Goal: Transaction & Acquisition: Purchase product/service

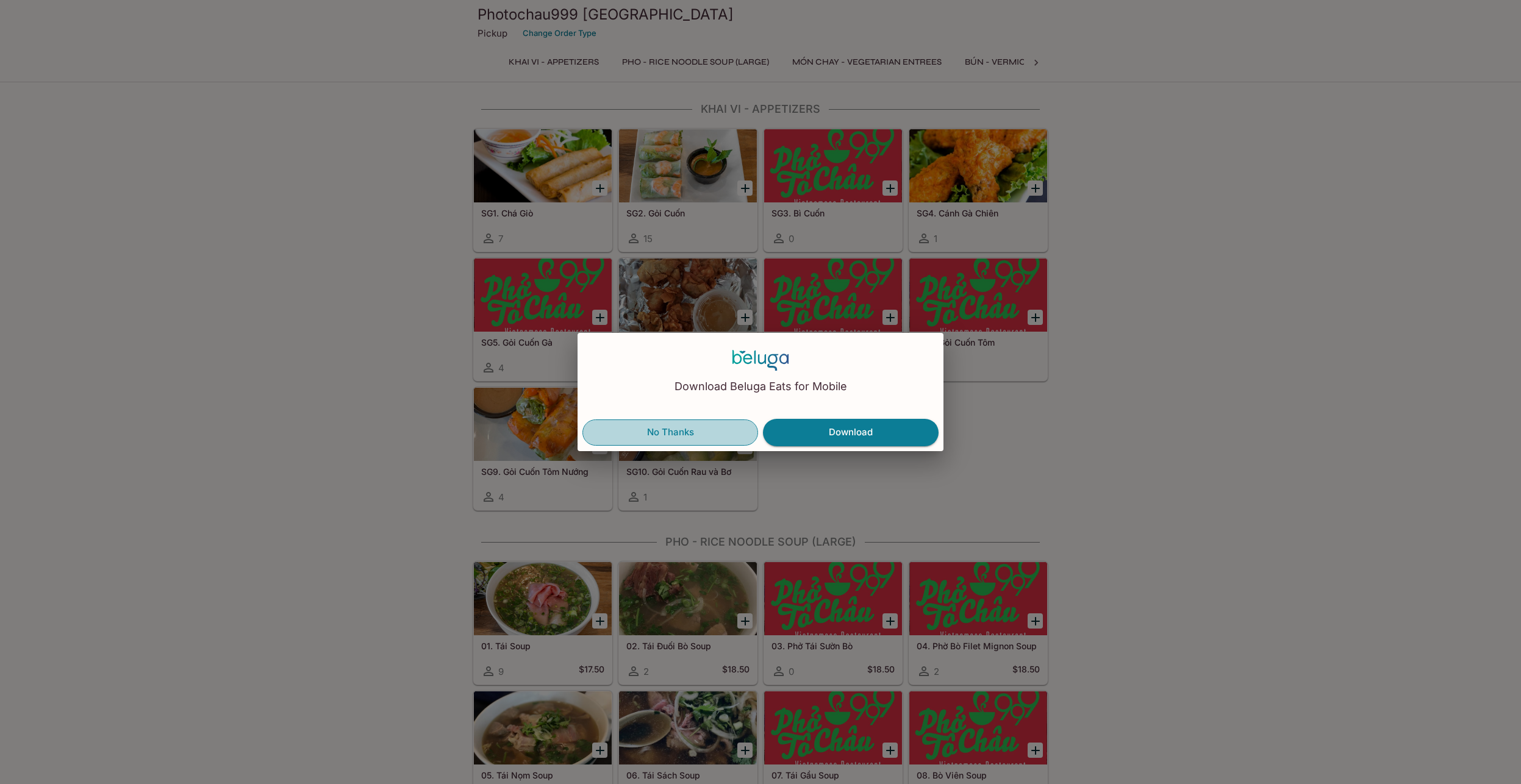
click at [673, 433] on button "No Thanks" at bounding box center [670, 433] width 175 height 26
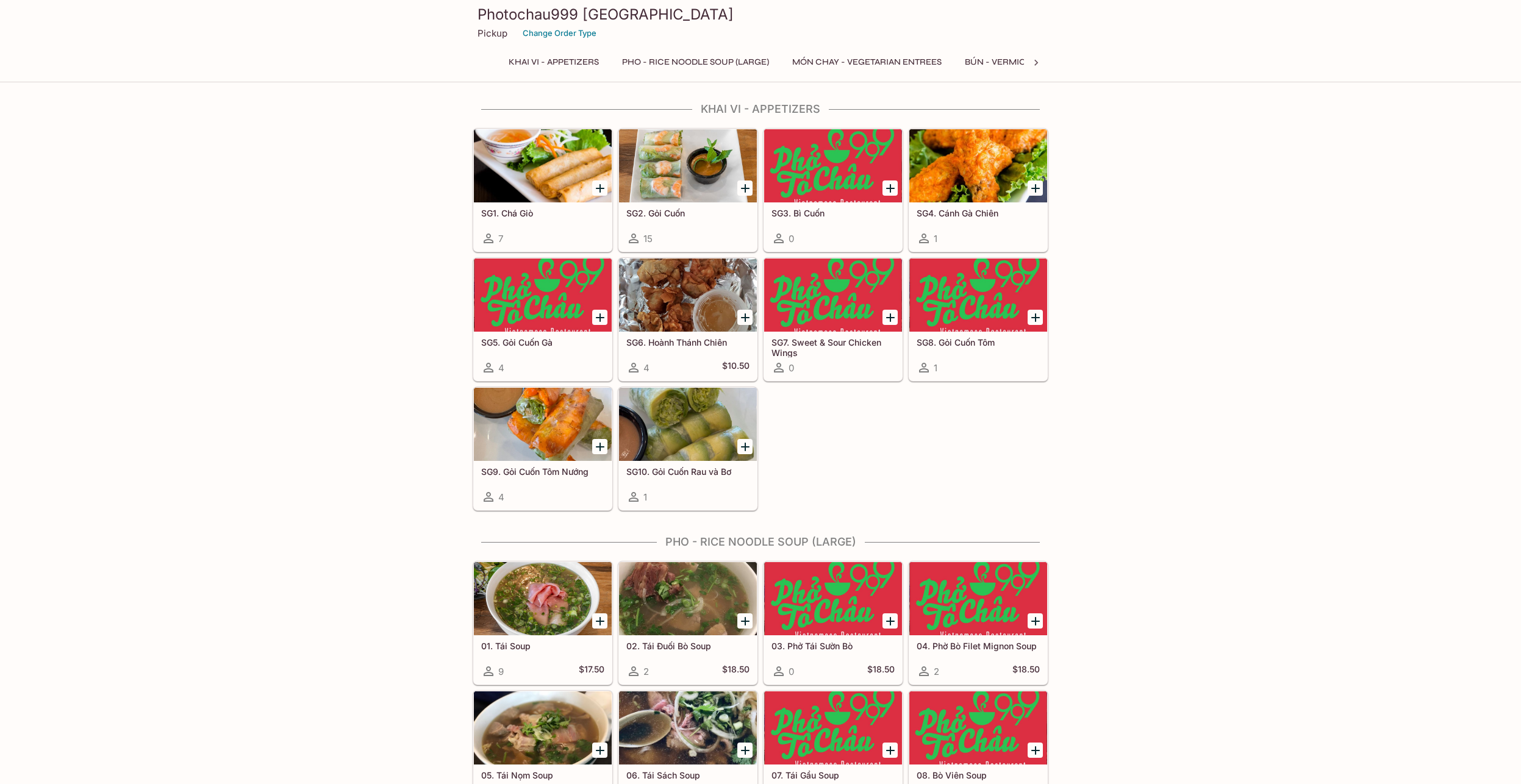
click at [677, 169] on div at bounding box center [688, 166] width 138 height 73
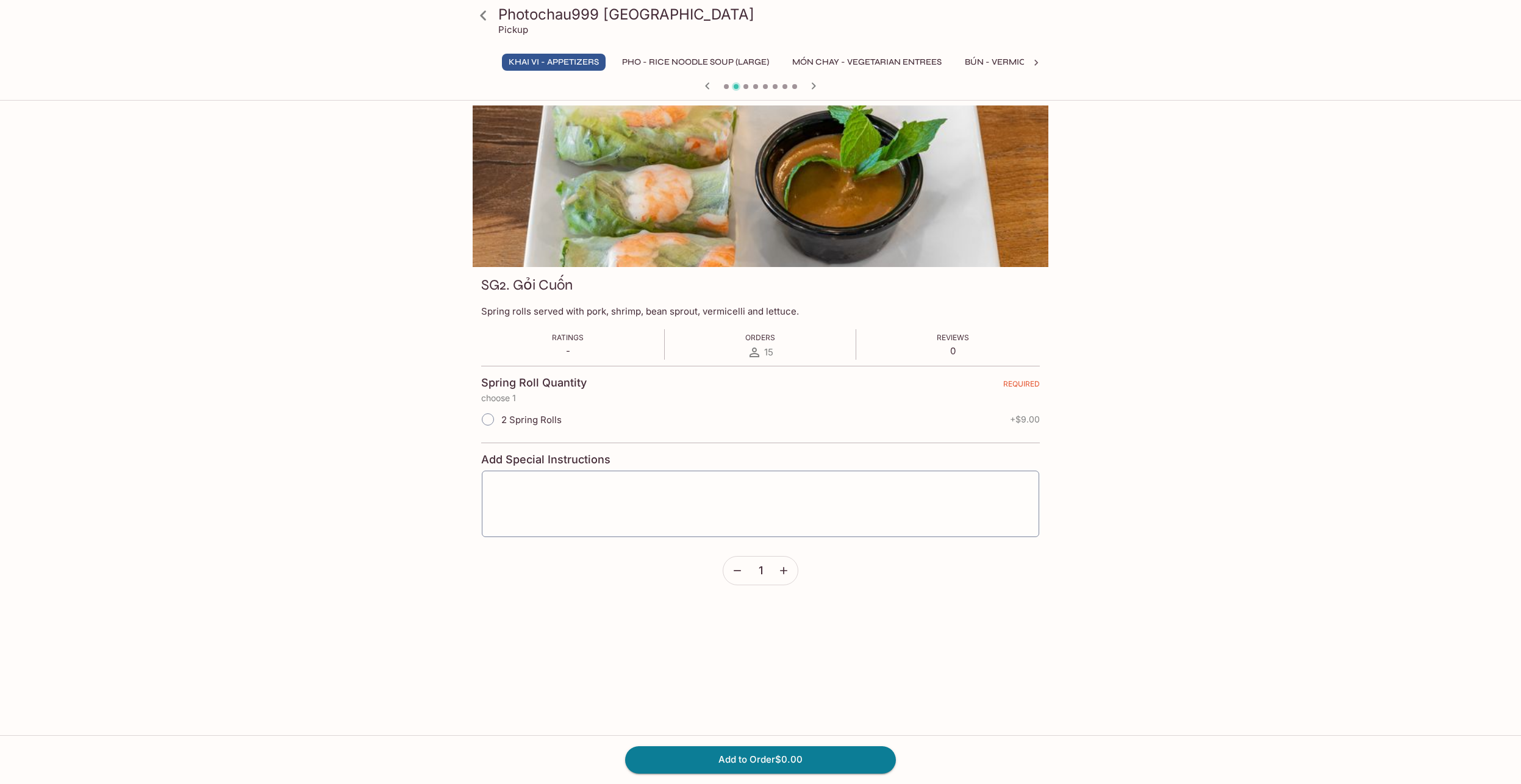
click at [530, 420] on span "2 Spring Rolls" at bounding box center [531, 420] width 60 height 12
click at [488, 422] on input "2 Spring Rolls" at bounding box center [488, 420] width 26 height 26
radio input "true"
click at [777, 760] on button "Add to Order $9.00" at bounding box center [760, 760] width 271 height 27
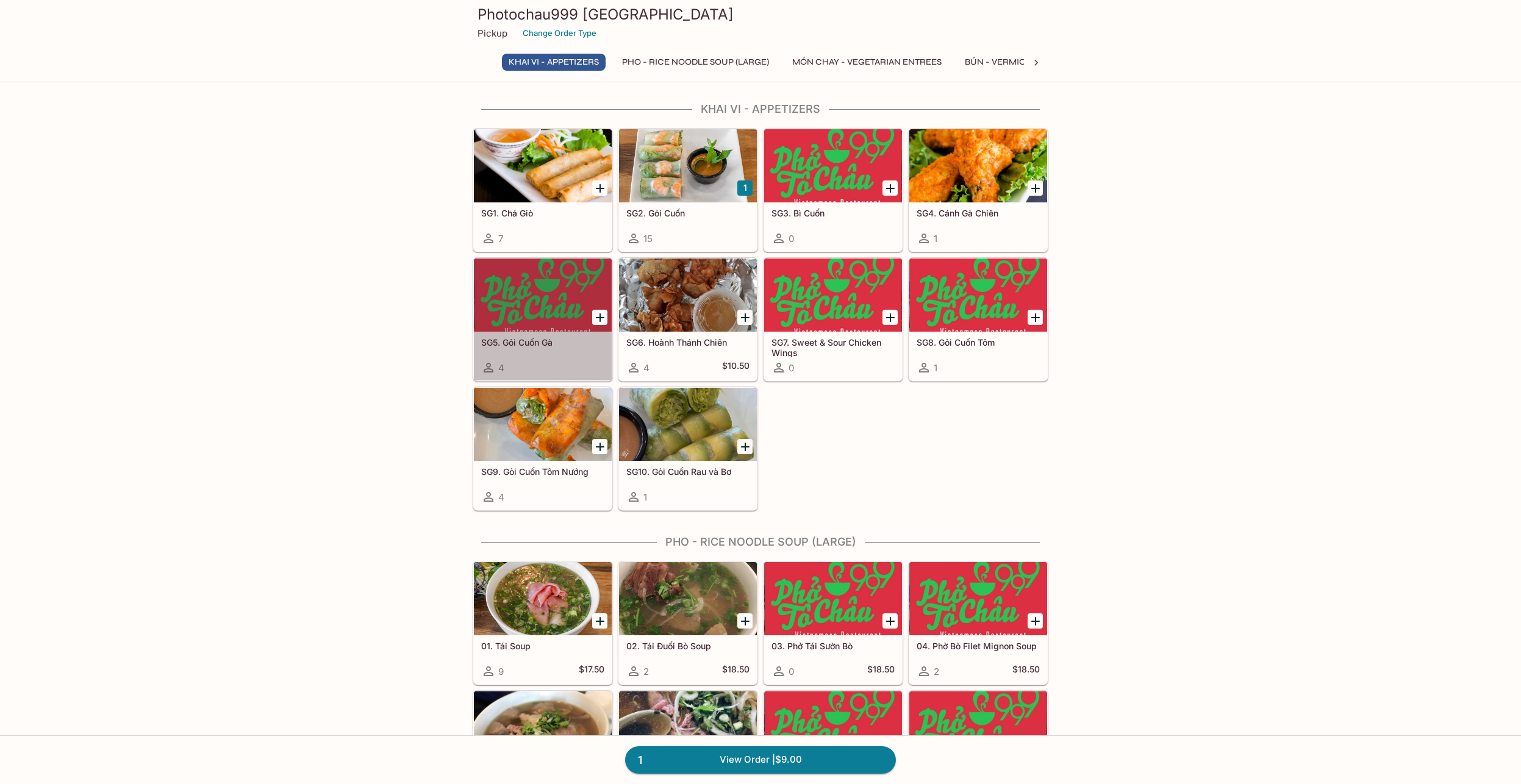
click at [520, 305] on div at bounding box center [543, 295] width 138 height 73
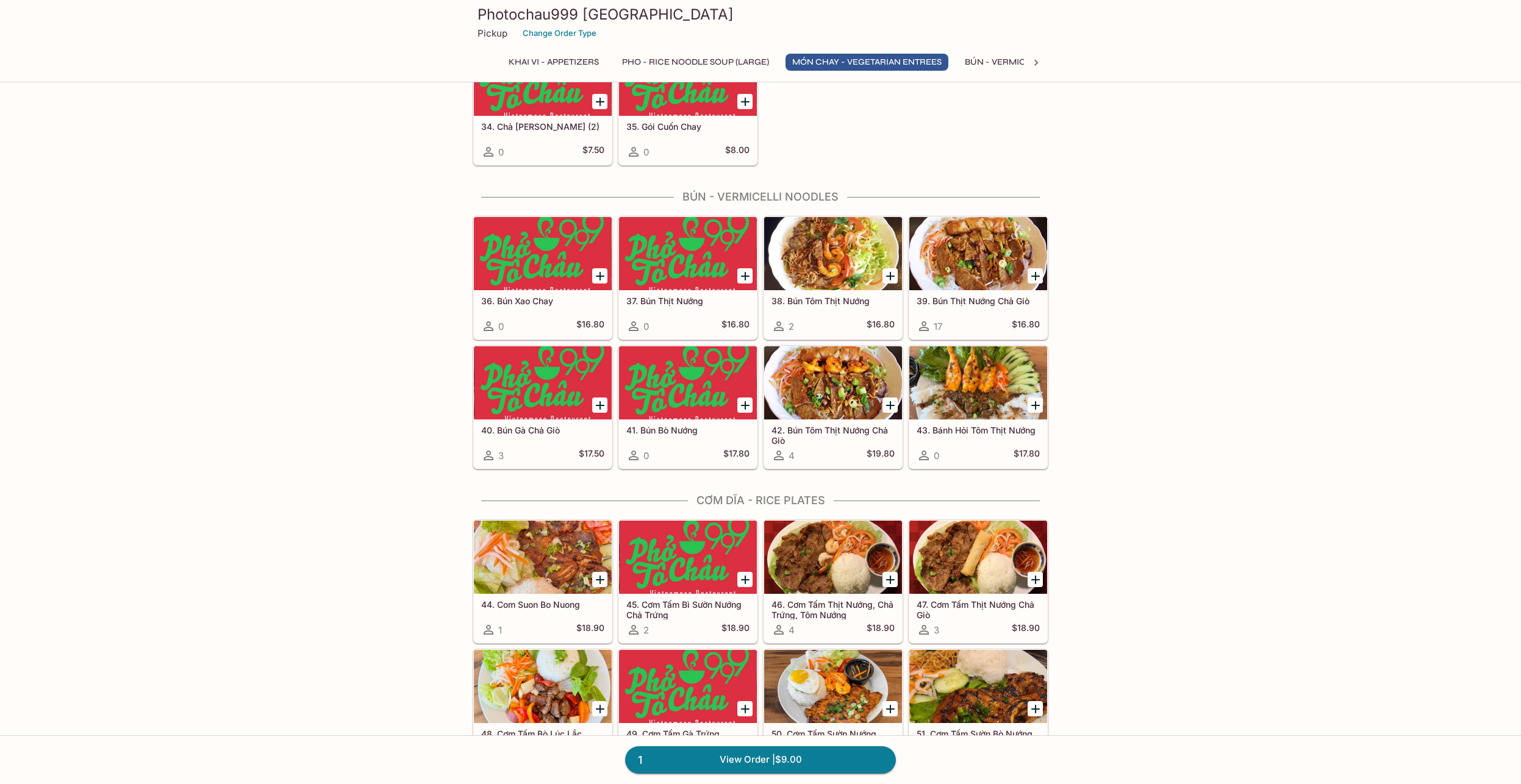
scroll to position [1683, 0]
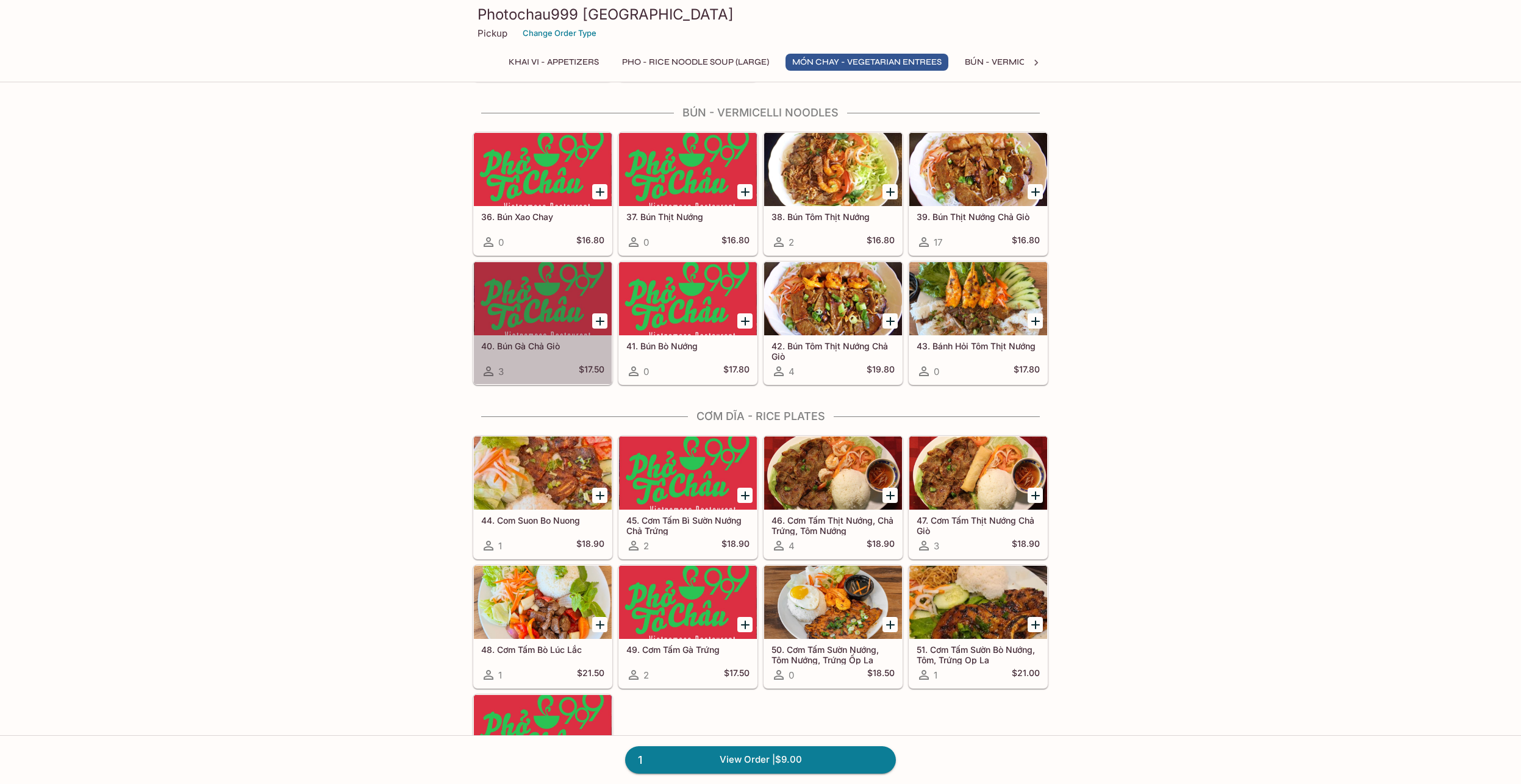
click at [528, 305] on div at bounding box center [543, 299] width 138 height 73
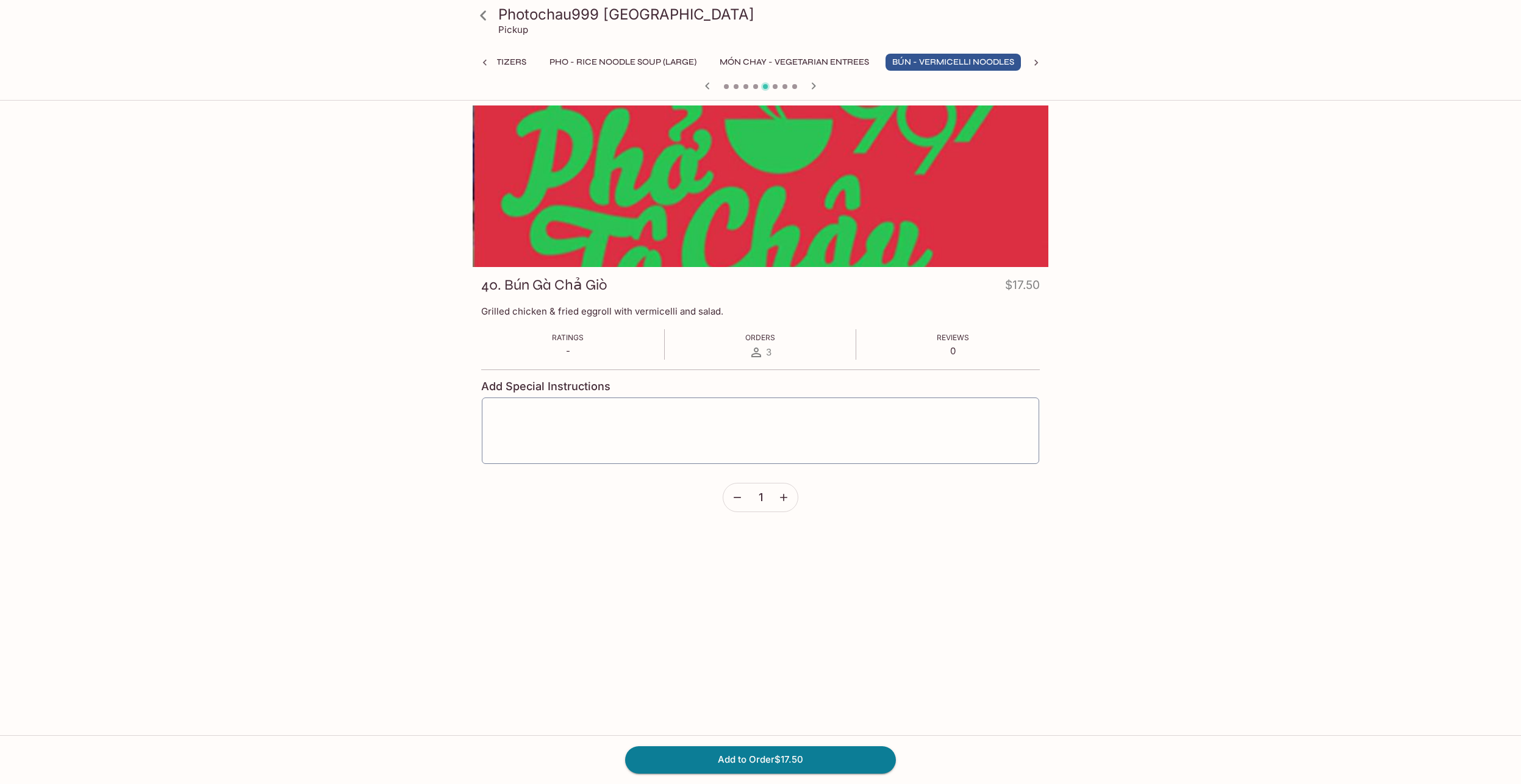
scroll to position [0, 75]
click at [771, 761] on button "Add to Order $17.50" at bounding box center [760, 760] width 271 height 27
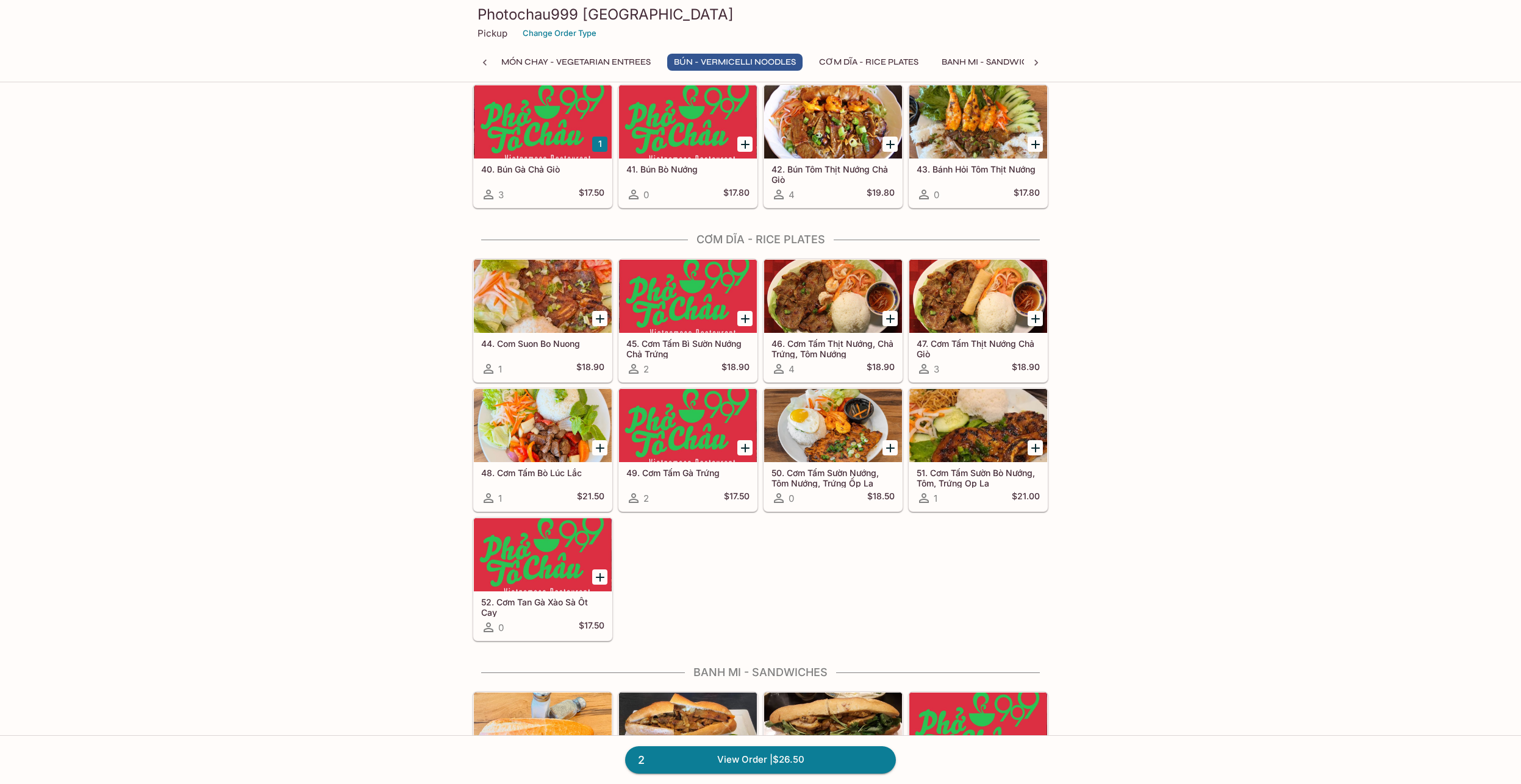
scroll to position [1944, 0]
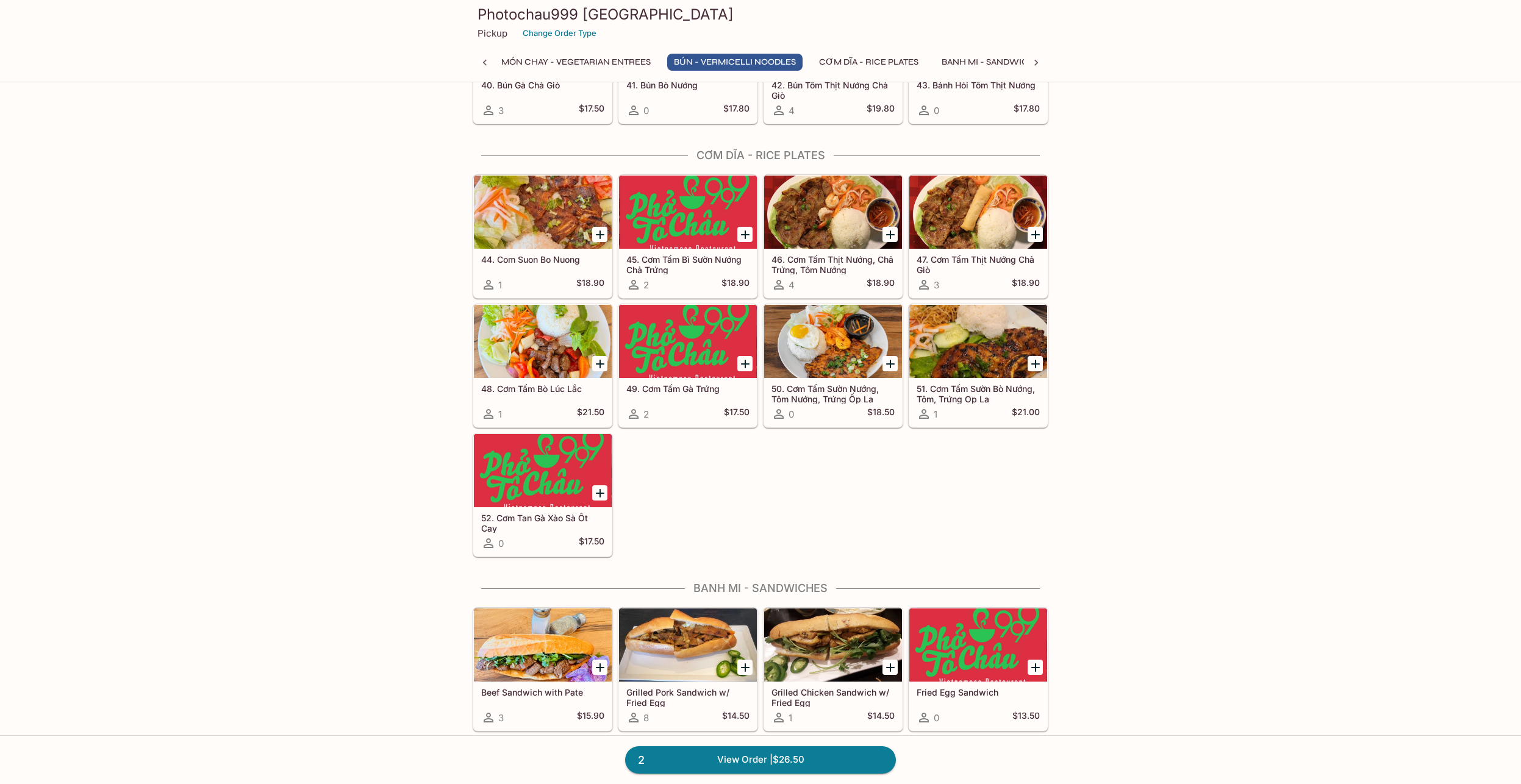
click at [692, 345] on div at bounding box center [688, 341] width 138 height 73
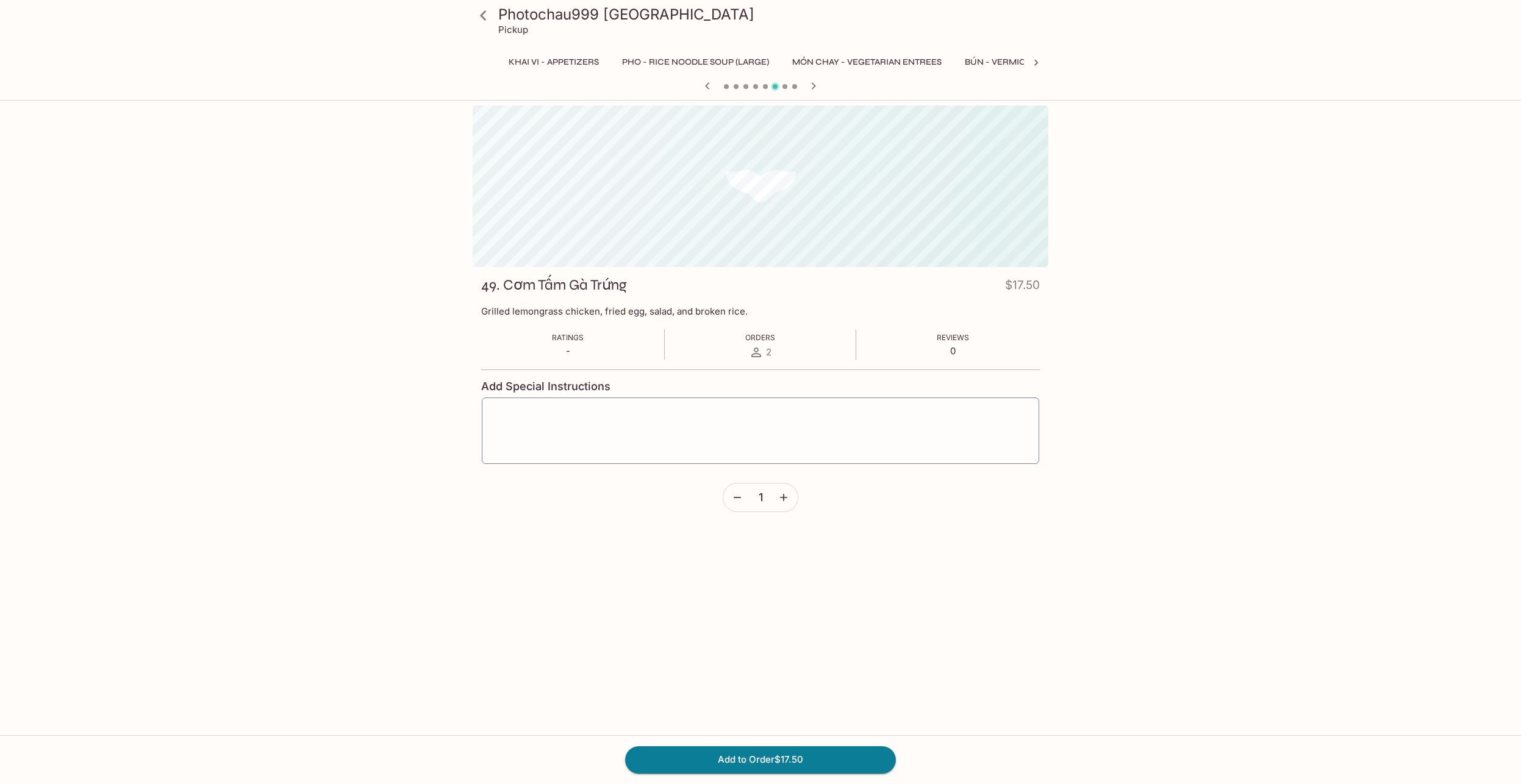
scroll to position [0, 198]
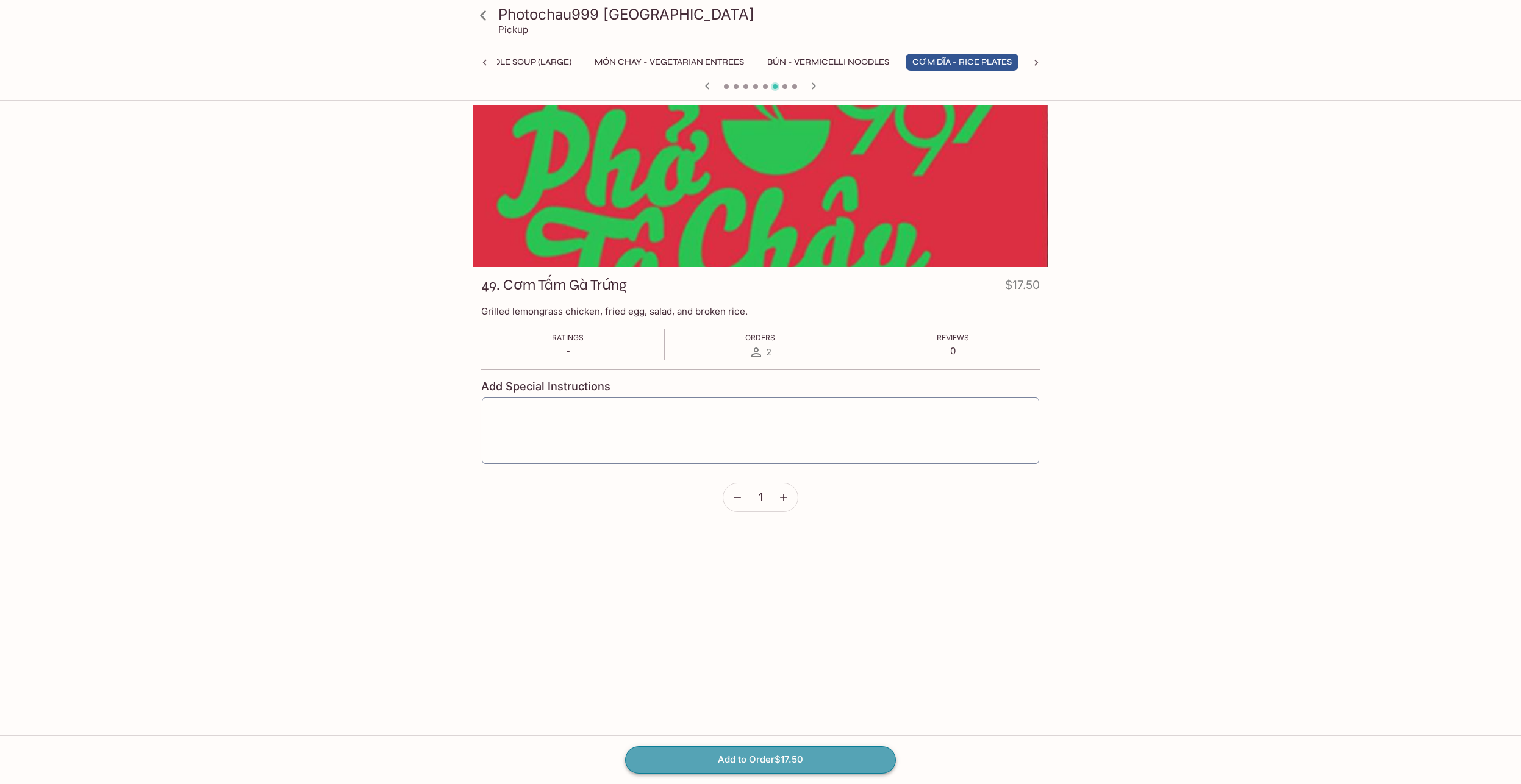
click at [748, 766] on button "Add to Order $17.50" at bounding box center [760, 760] width 271 height 27
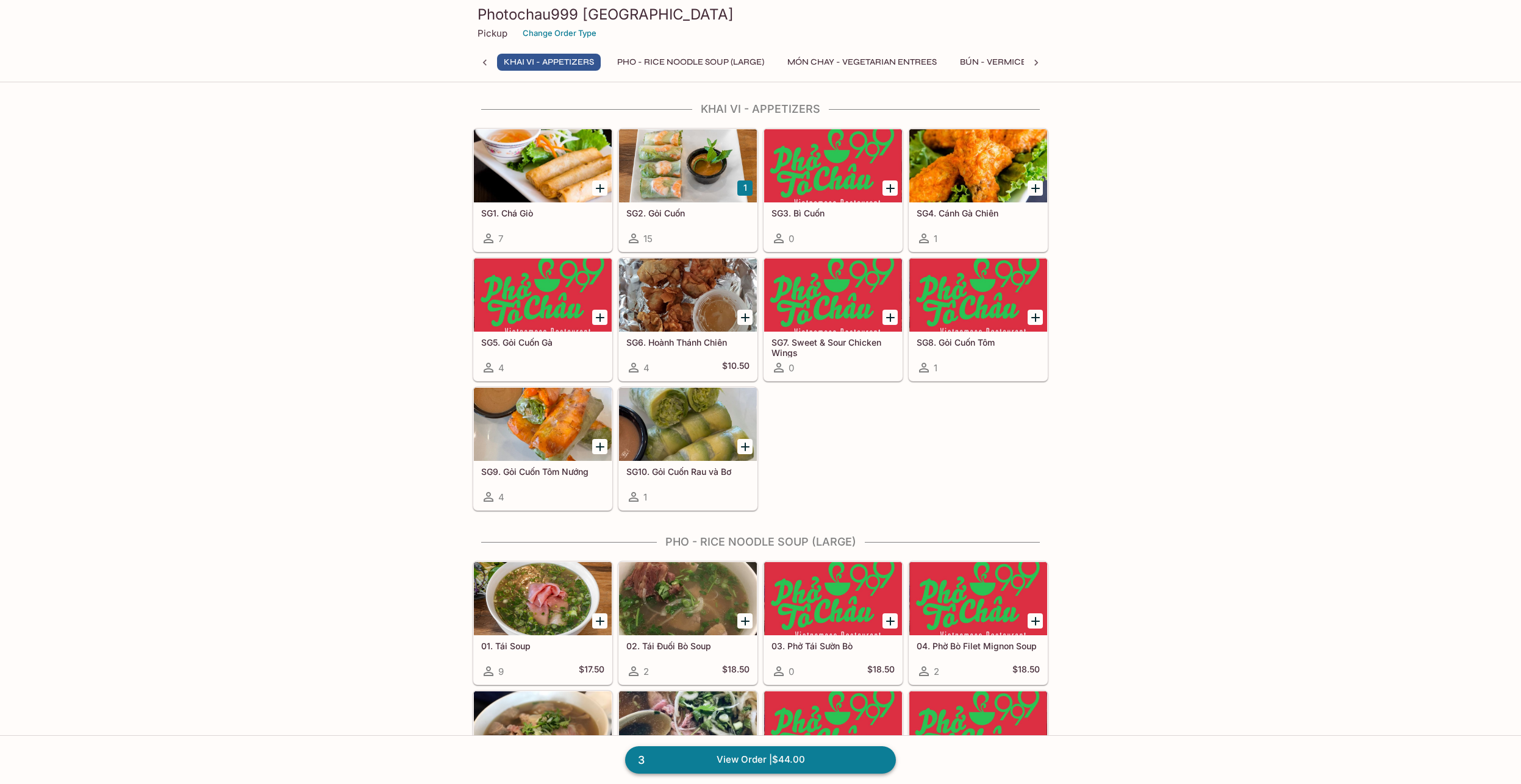
click at [736, 761] on link "3 View Order | $44.00" at bounding box center [760, 760] width 271 height 27
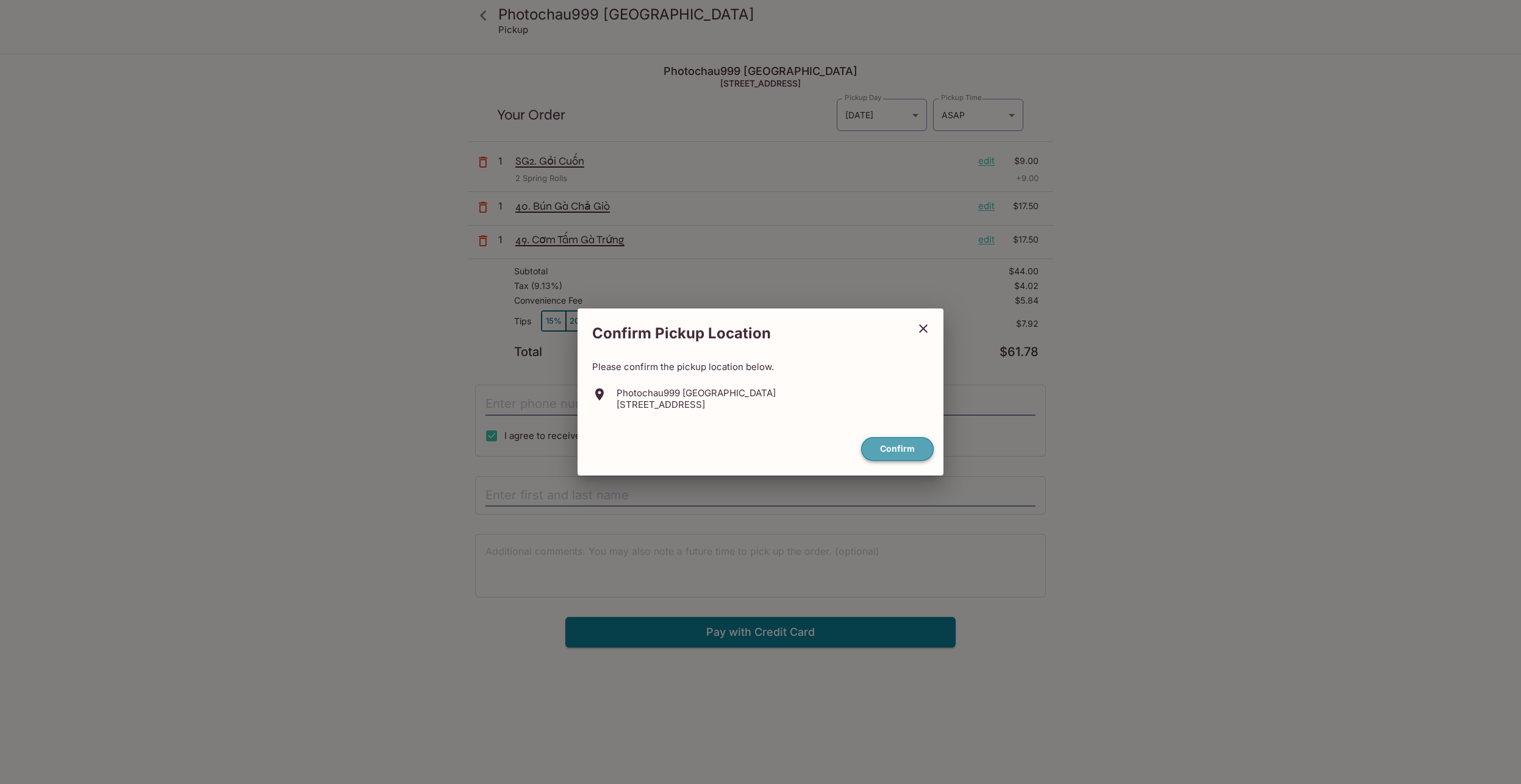
click at [891, 445] on button "Confirm" at bounding box center [897, 449] width 72 height 24
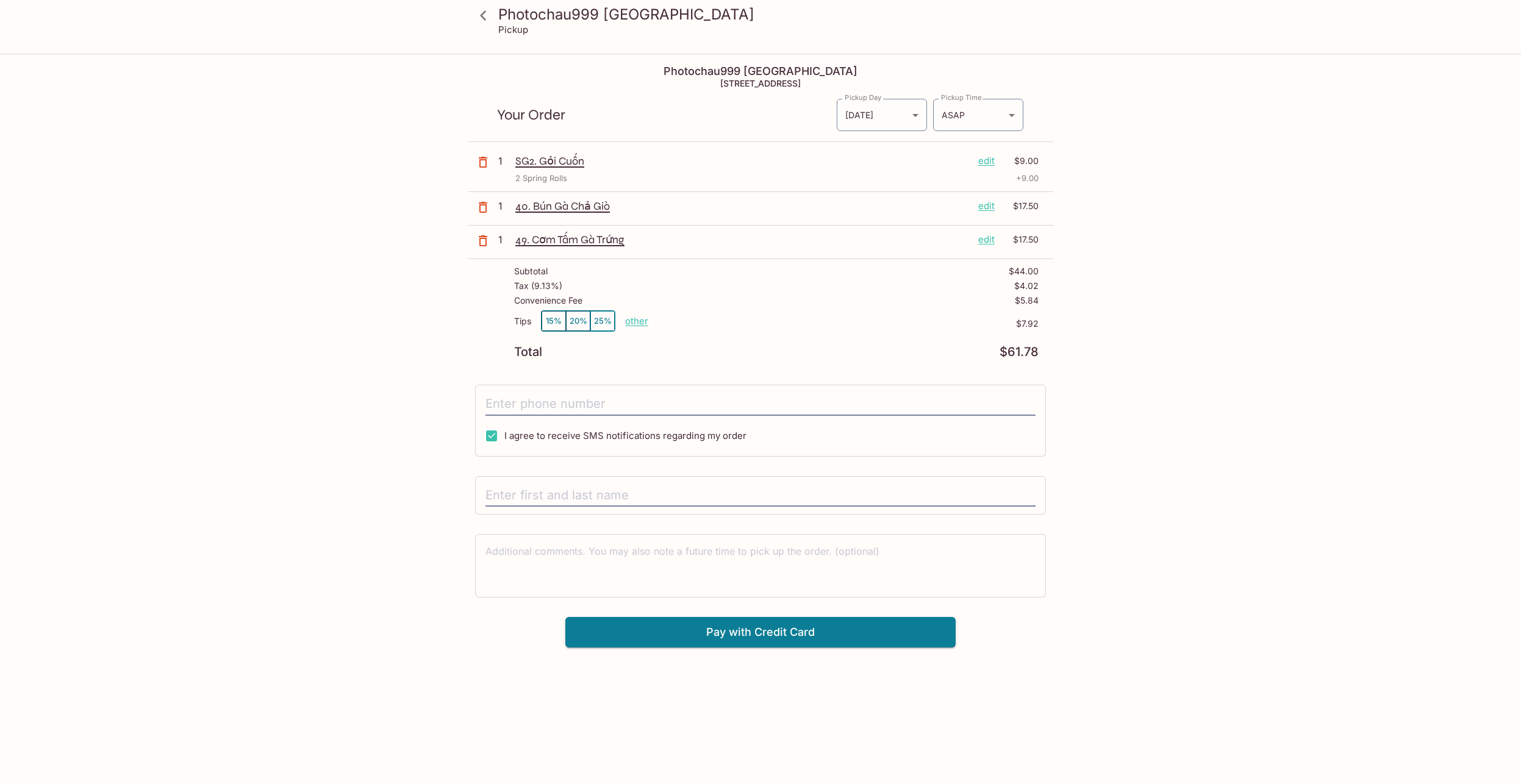
click at [575, 322] on button "20%" at bounding box center [578, 321] width 24 height 20
click at [606, 405] on input "tel" at bounding box center [760, 404] width 550 height 23
type input "[PHONE_NUMBER]"
type input "[PERSON_NAME]"
click at [734, 634] on button "Pay with Credit Card" at bounding box center [760, 632] width 390 height 30
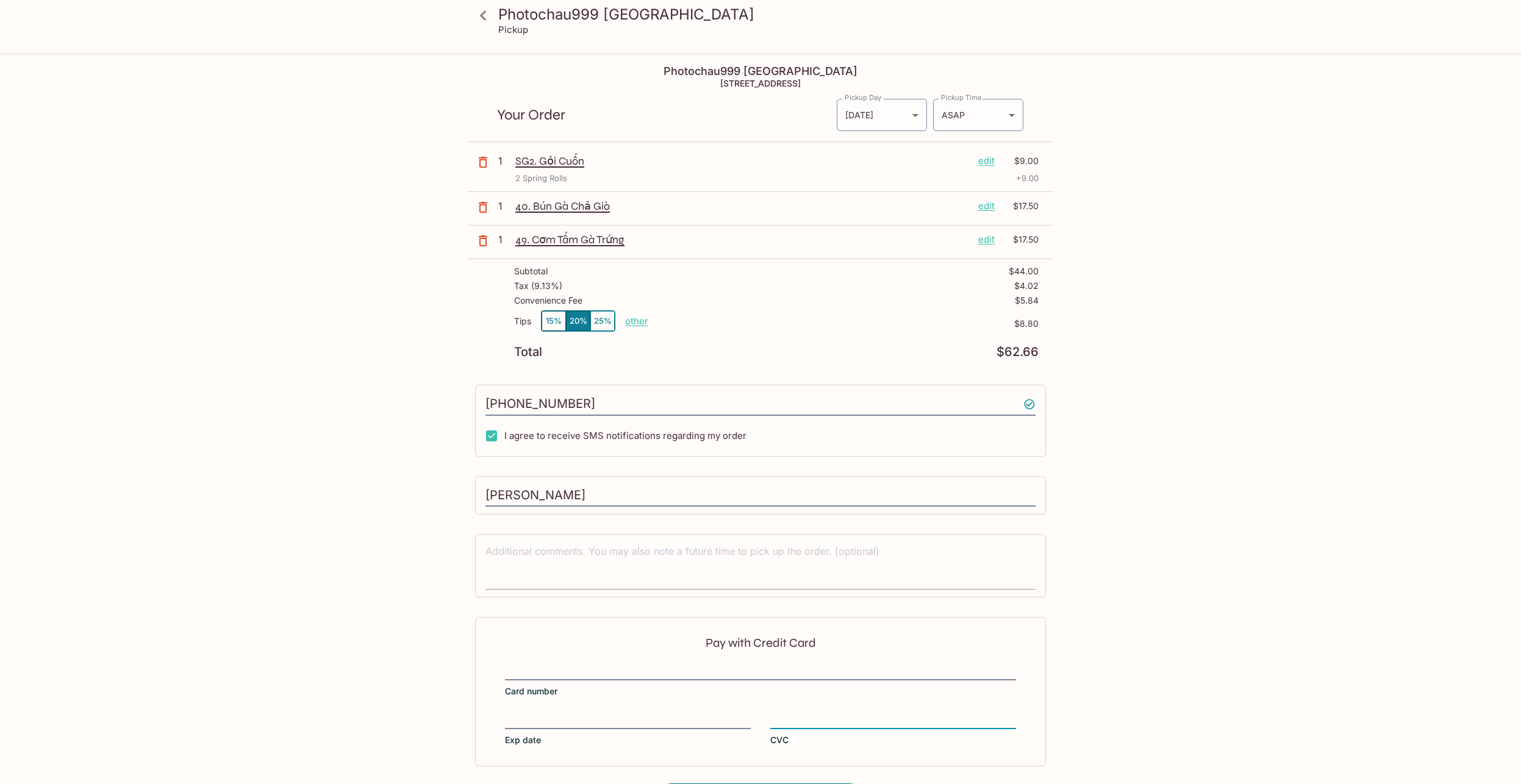
scroll to position [55, 0]
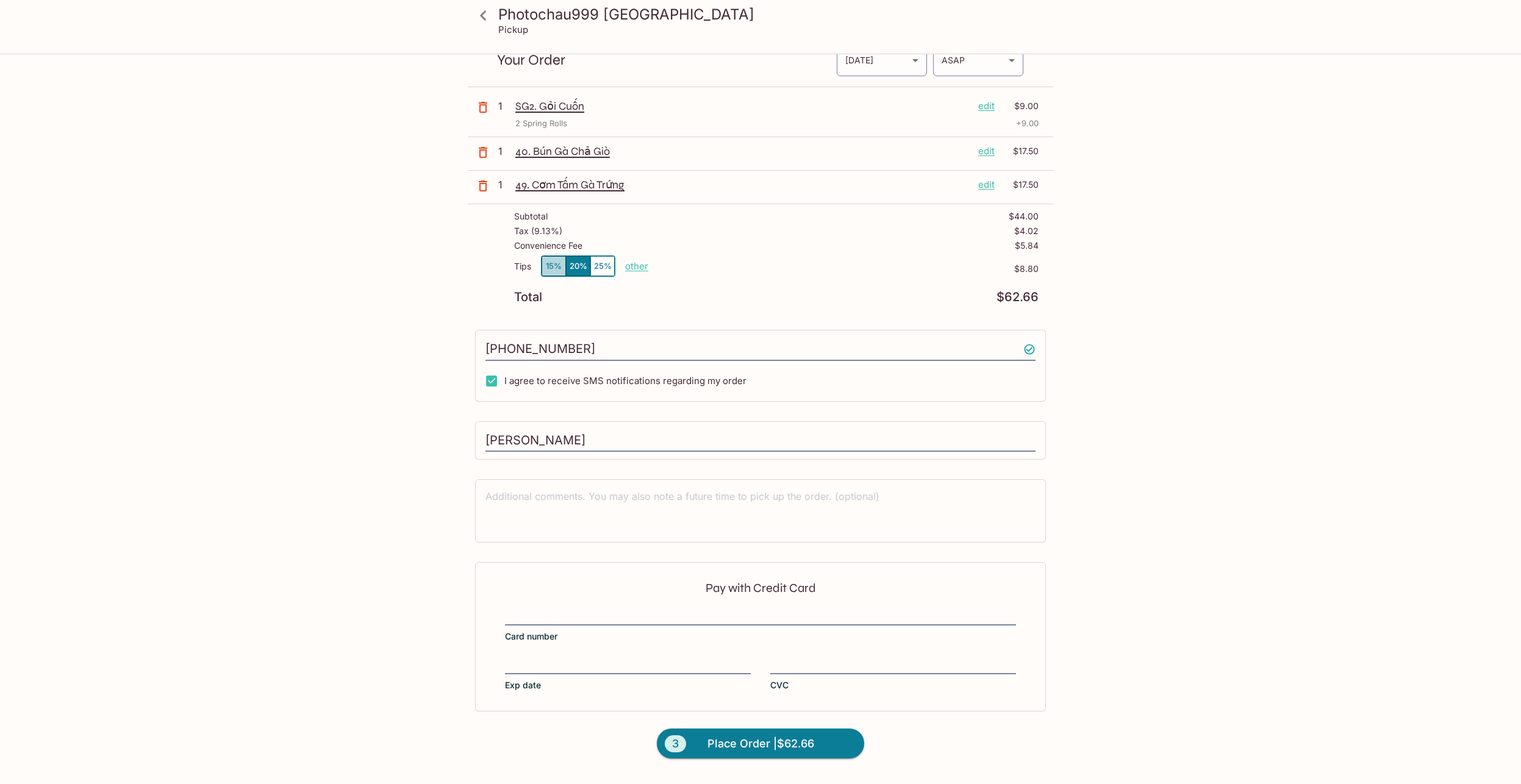
click at [551, 265] on button "15%" at bounding box center [554, 266] width 24 height 20
click at [295, 334] on div "Photochau999 [GEOGRAPHIC_DATA] Pickup Photochau999 [GEOGRAPHIC_DATA][STREET_ADD…" at bounding box center [760, 392] width 1521 height 784
drag, startPoint x: 488, startPoint y: 408, endPoint x: 205, endPoint y: 378, distance: 284.6
click at [486, 429] on input "[PERSON_NAME]" at bounding box center [760, 441] width 550 height 23
click at [197, 370] on div "Photochau999 [GEOGRAPHIC_DATA] Pickup Photochau999 [GEOGRAPHIC_DATA][STREET_ADD…" at bounding box center [760, 392] width 1521 height 784
